Goal: Task Accomplishment & Management: Use online tool/utility

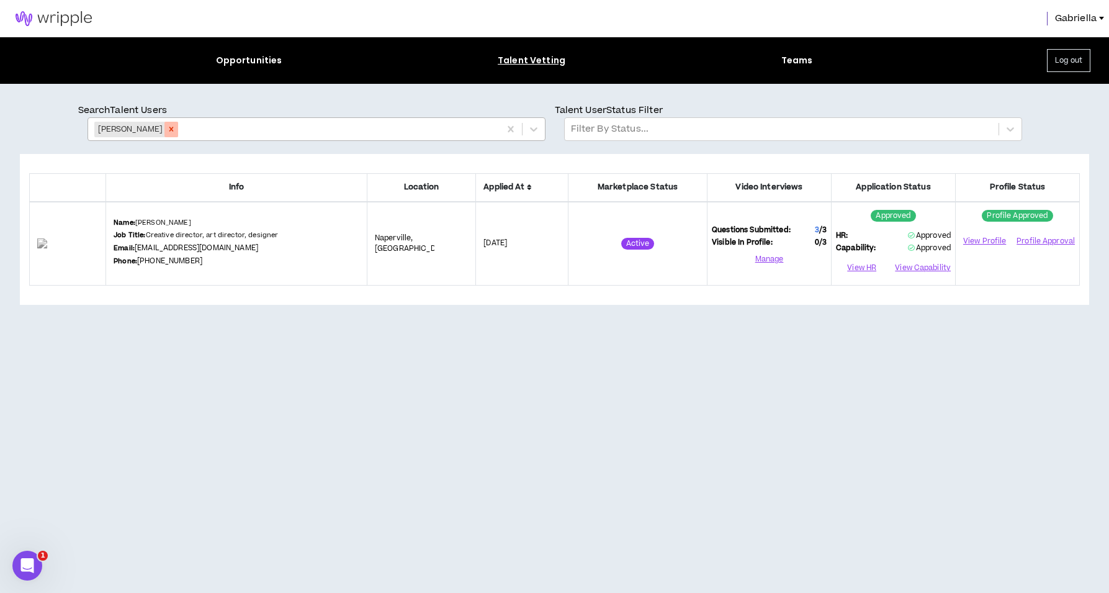
click at [167, 132] on icon "Remove Matt DeGroot" at bounding box center [171, 129] width 9 height 9
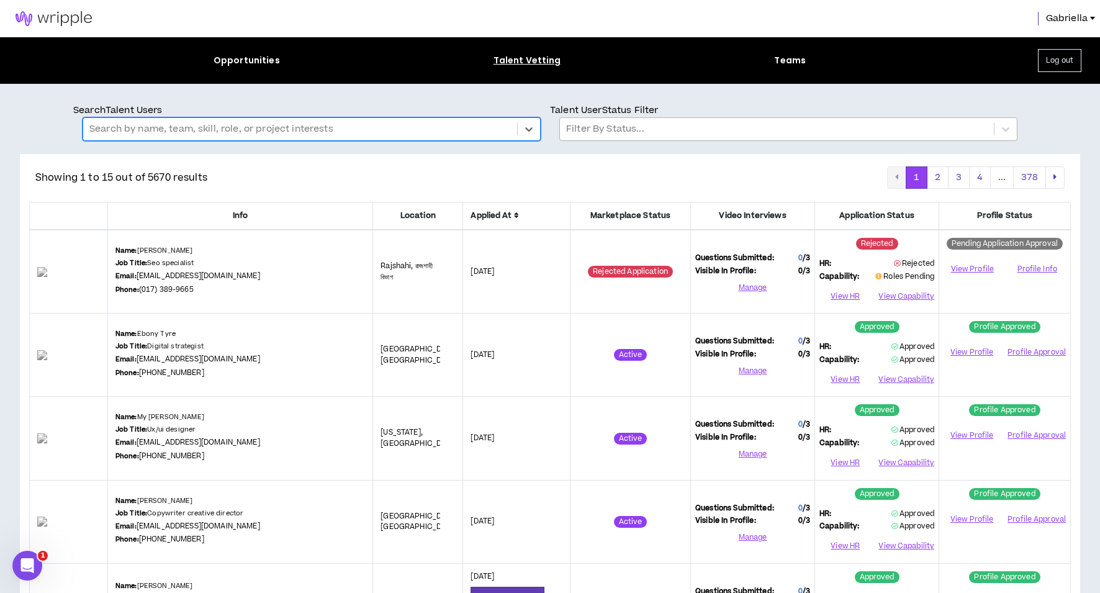
click at [596, 137] on div at bounding box center [776, 129] width 421 height 16
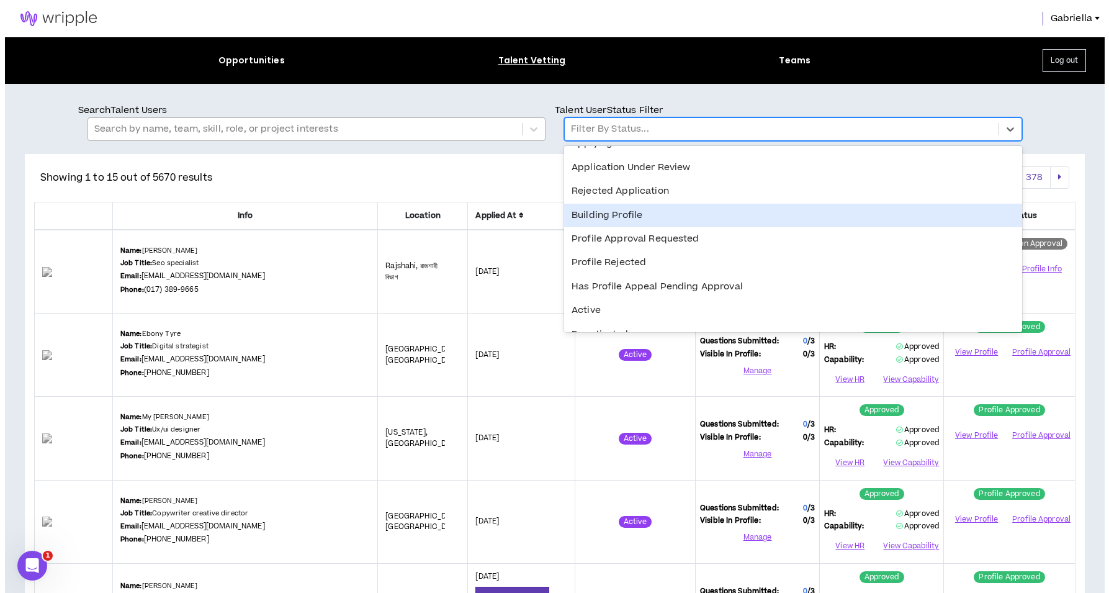
scroll to position [48, 0]
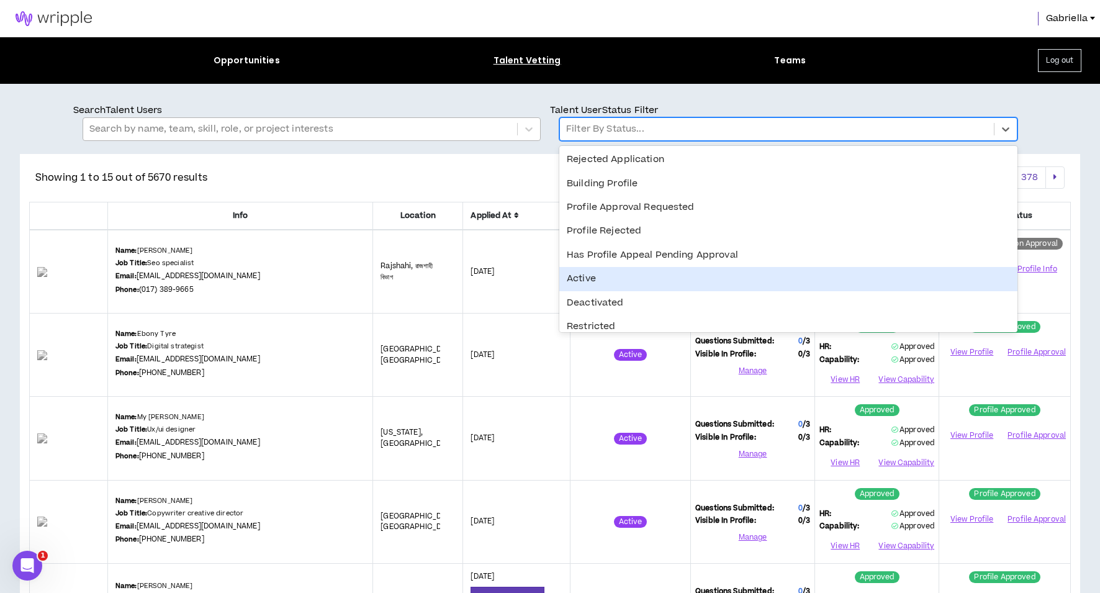
click at [588, 279] on div "Active" at bounding box center [788, 279] width 458 height 24
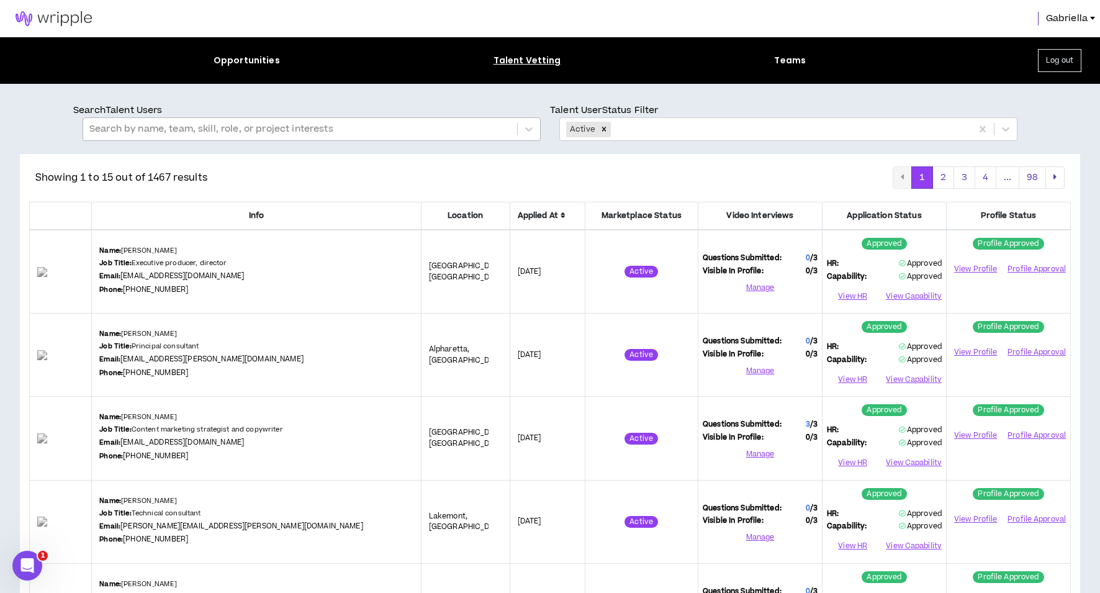
click at [51, 23] on img at bounding box center [53, 18] width 107 height 15
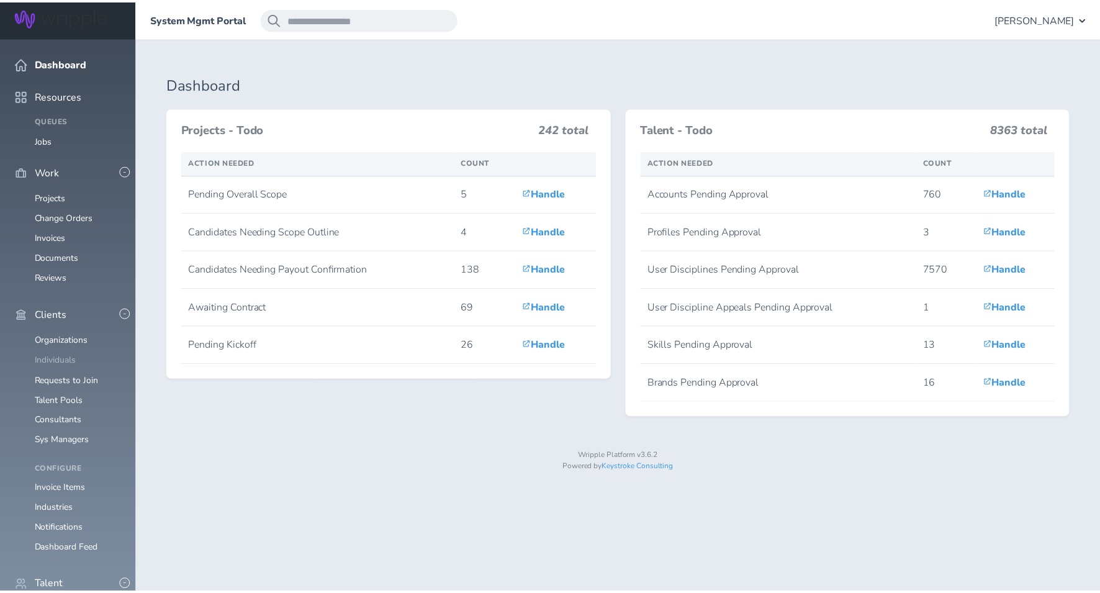
scroll to position [1013, 0]
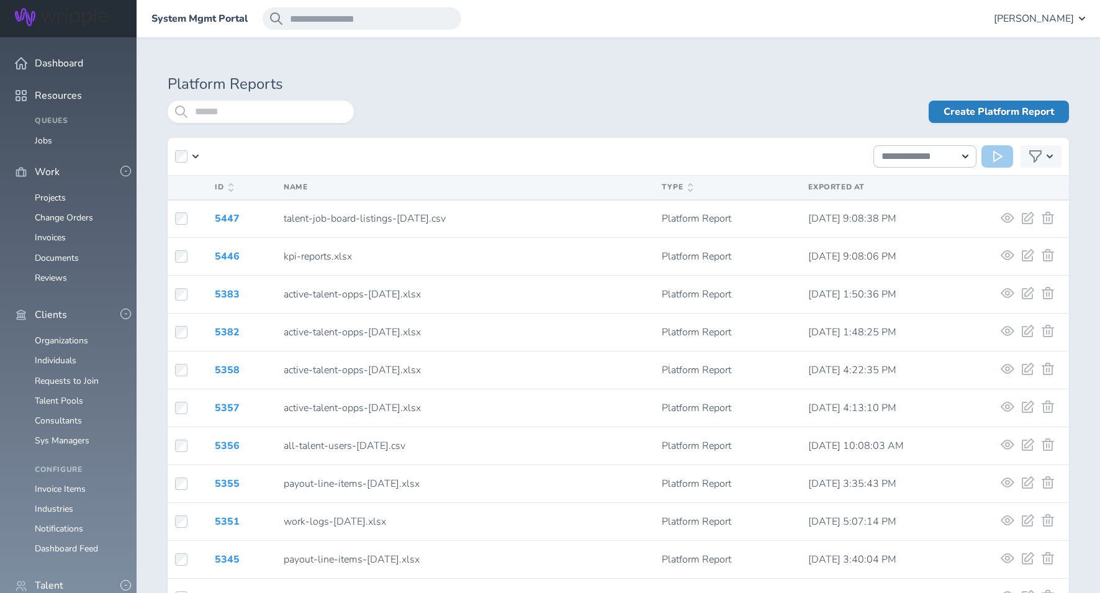
click at [964, 110] on link "Create Platform Report" at bounding box center [998, 112] width 140 height 22
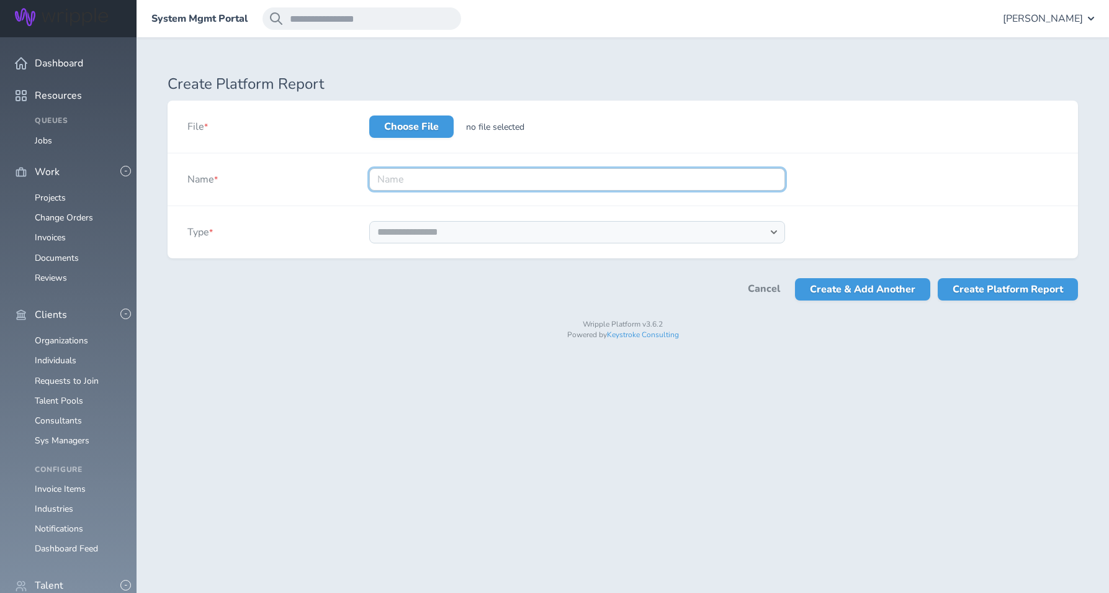
click at [426, 176] on input "Name *" at bounding box center [577, 179] width 416 height 22
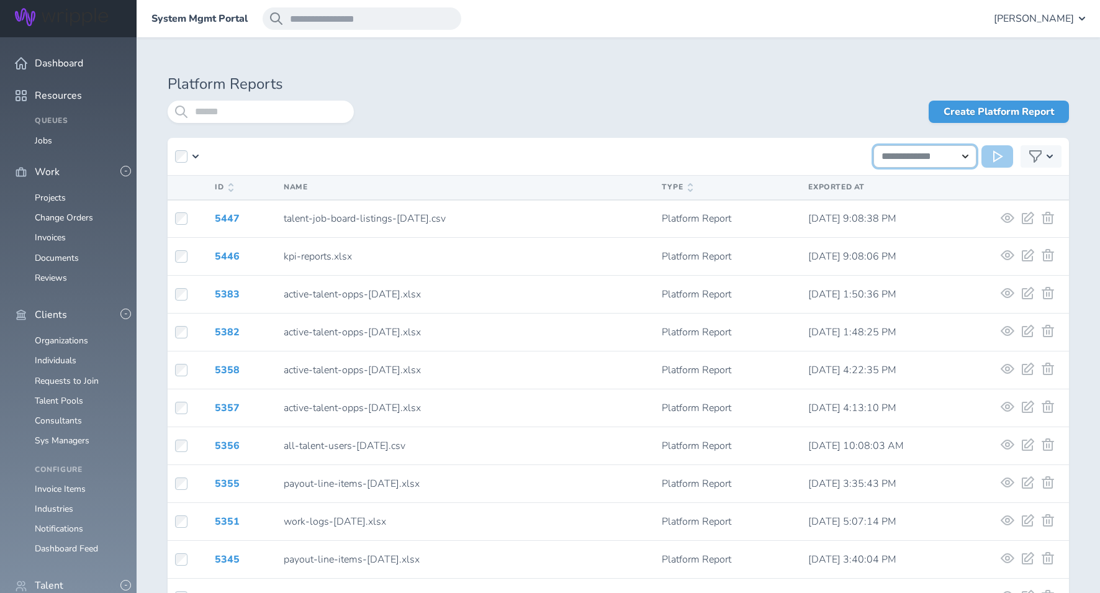
select select "**********"
click at [996, 163] on button at bounding box center [997, 156] width 32 height 22
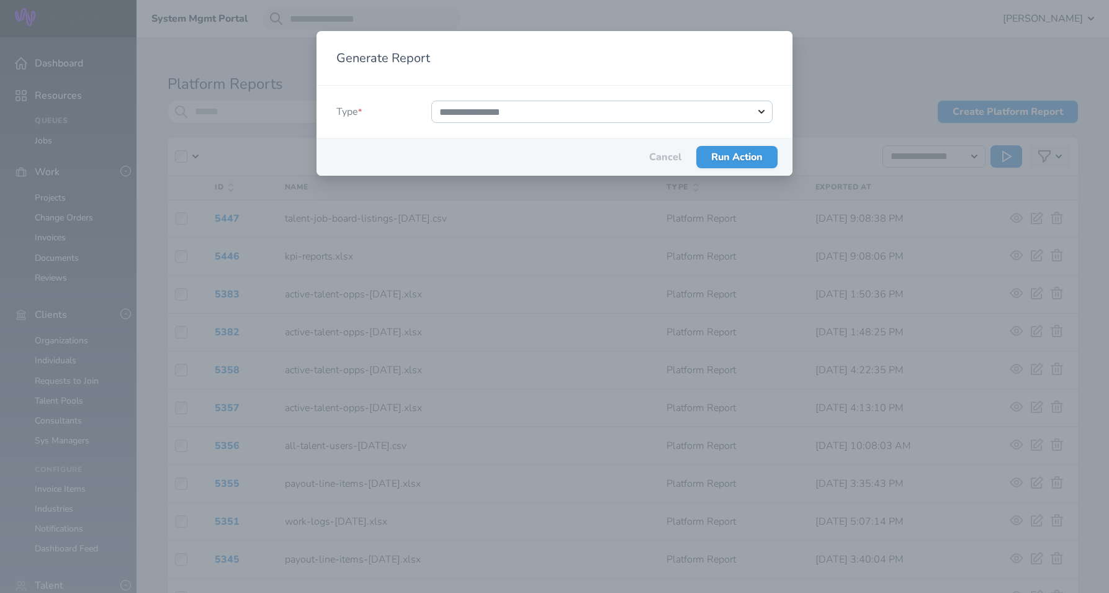
click at [660, 158] on button "Cancel" at bounding box center [665, 156] width 32 height 11
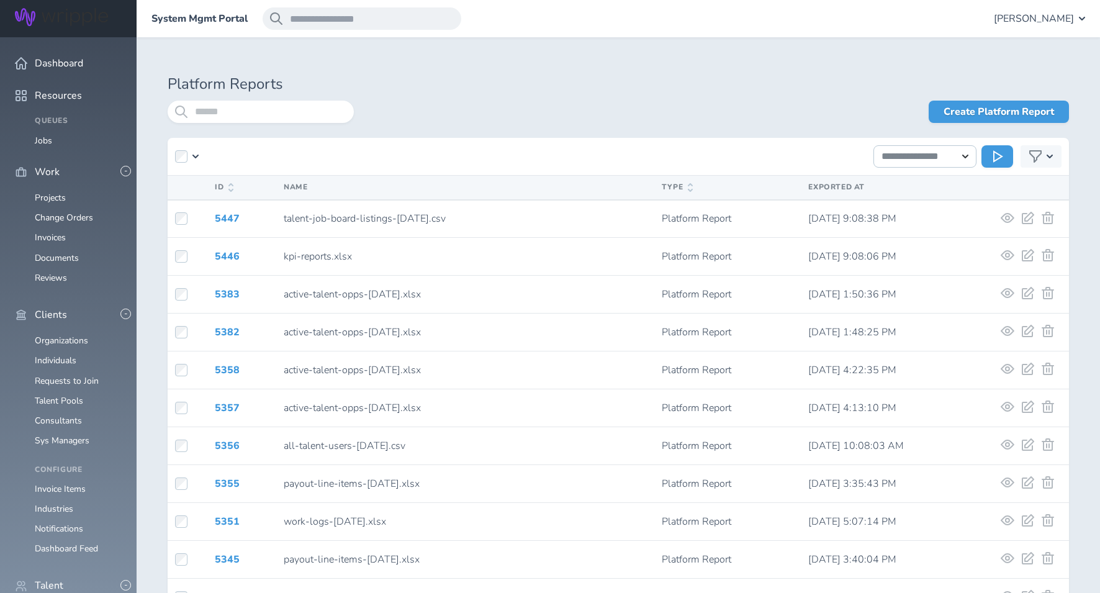
scroll to position [191, 0]
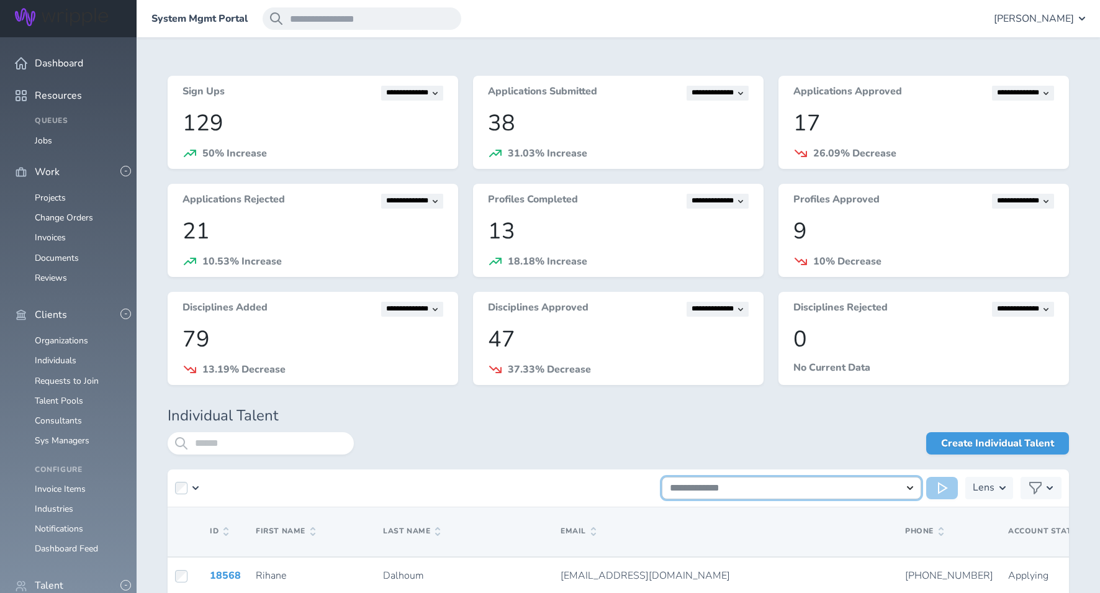
select select "**********"
click at [938, 488] on icon at bounding box center [944, 488] width 12 height 12
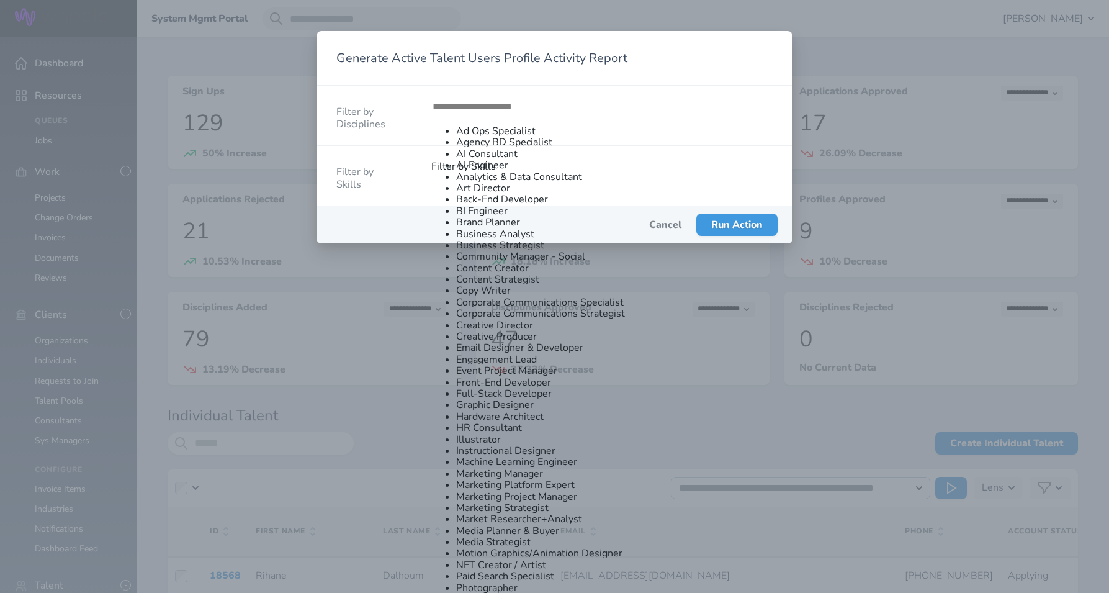
click at [387, 225] on div "Cancel Run Action" at bounding box center [554, 224] width 476 height 37
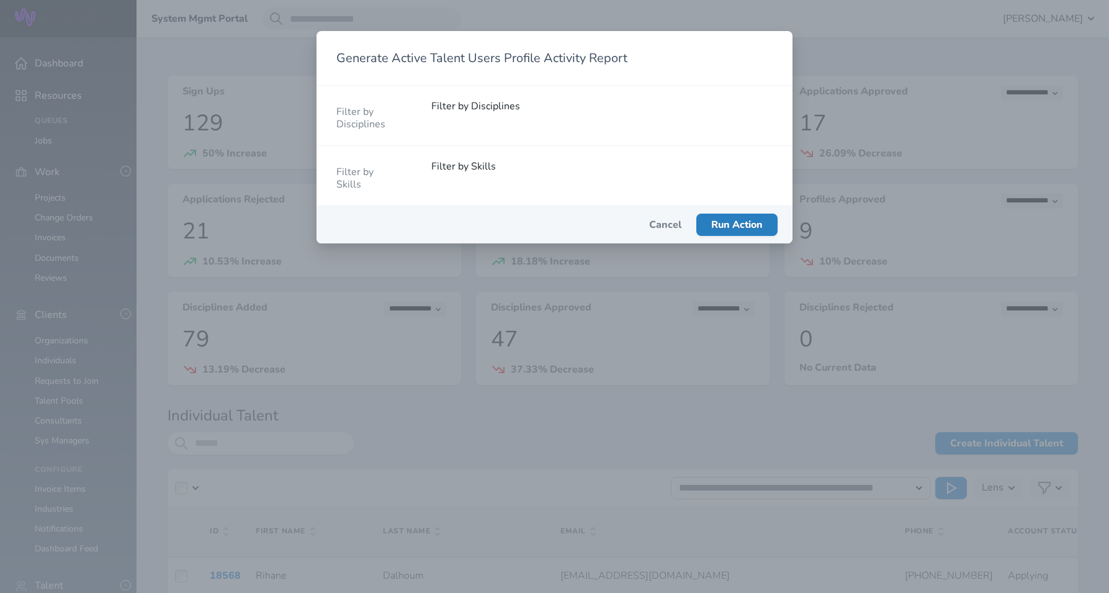
click at [723, 223] on span "Run Action" at bounding box center [737, 225] width 52 height 14
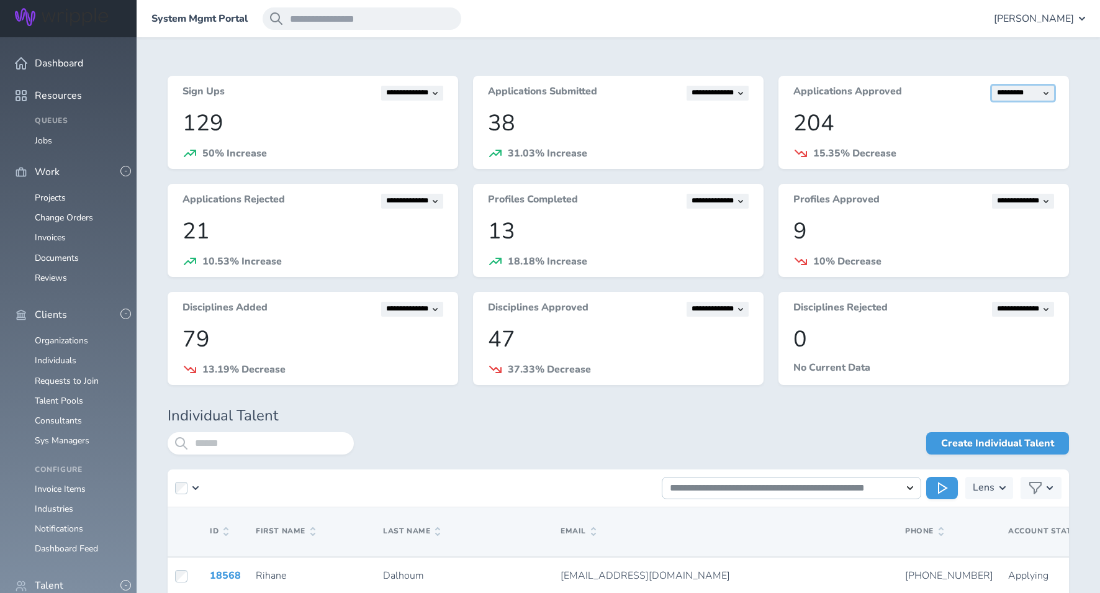
select select "***"
